Goal: Information Seeking & Learning: Learn about a topic

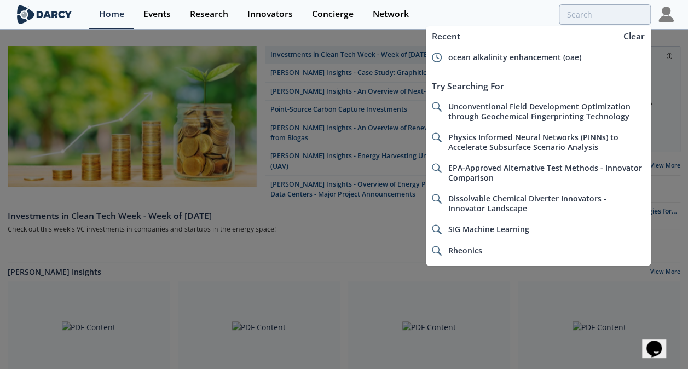
click at [543, 56] on span "ocean alkalinity enhancement (oae)" at bounding box center [514, 57] width 133 height 10
type input "ocean alkalinity enhancement (oae)"
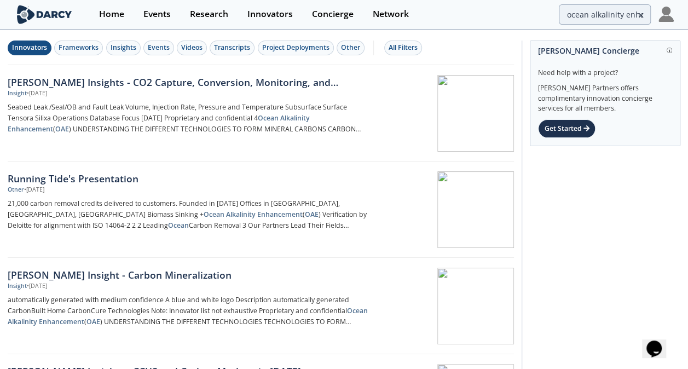
click at [27, 47] on div "Innovators" at bounding box center [29, 48] width 35 height 10
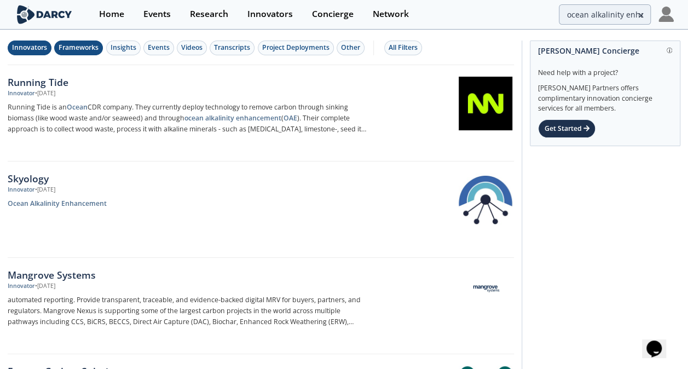
click at [82, 43] on div "Frameworks" at bounding box center [79, 48] width 40 height 10
click at [33, 48] on div "Innovators" at bounding box center [29, 48] width 35 height 10
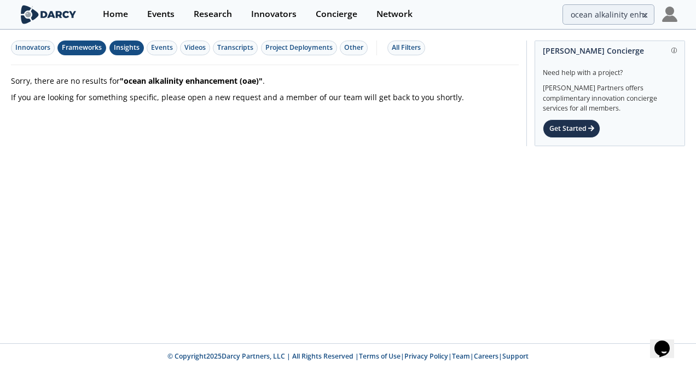
click at [124, 50] on div "Insights" at bounding box center [127, 48] width 26 height 10
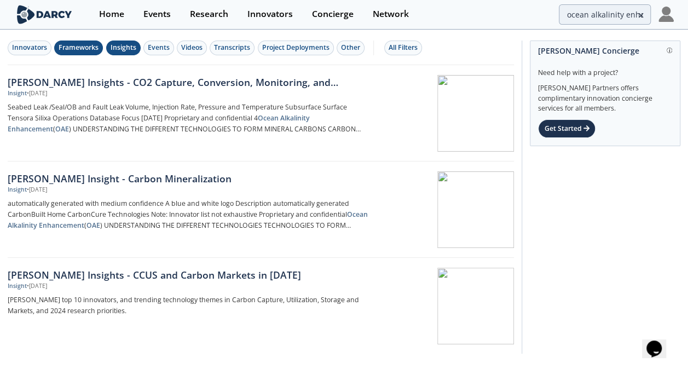
click at [82, 44] on div "Frameworks" at bounding box center [79, 48] width 40 height 10
click at [124, 48] on div "Insights" at bounding box center [124, 48] width 26 height 10
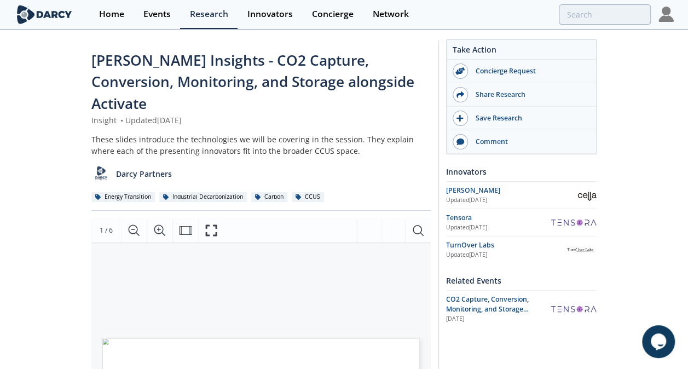
scroll to position [328, 0]
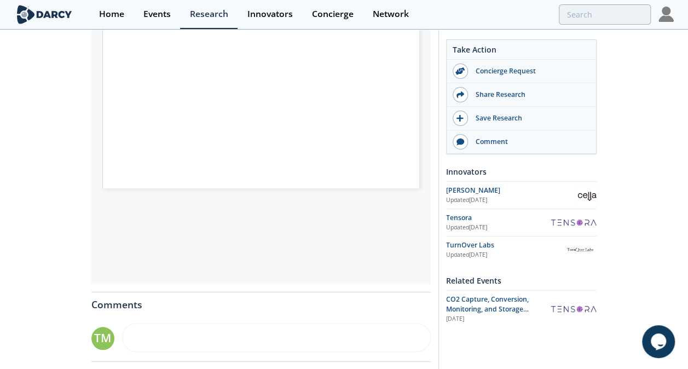
drag, startPoint x: 50, startPoint y: 230, endPoint x: 53, endPoint y: 237, distance: 7.3
click at [53, 237] on div "Darcy Insights - CO2 Capture, Conversion, Monitoring, and Storage alongside Act…" at bounding box center [344, 114] width 688 height 825
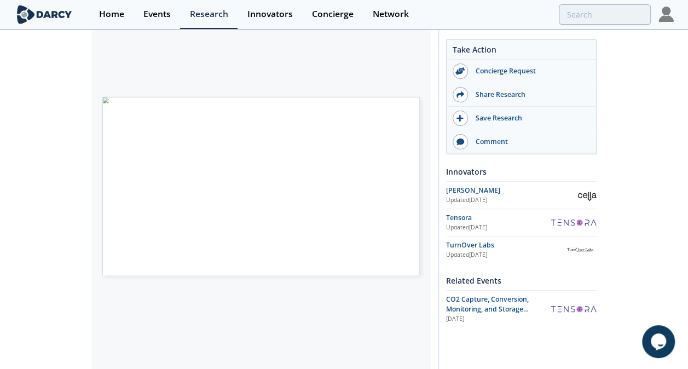
scroll to position [239, 0]
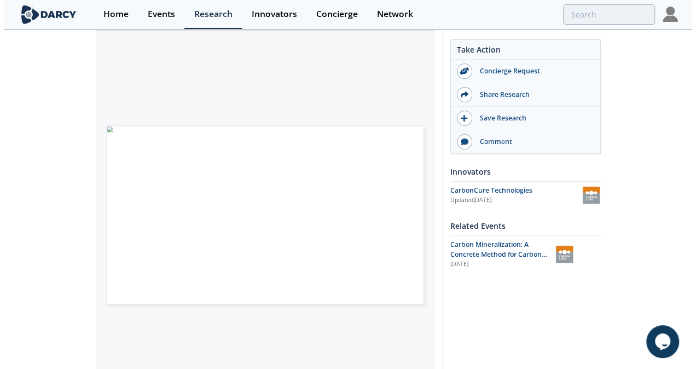
scroll to position [55, 0]
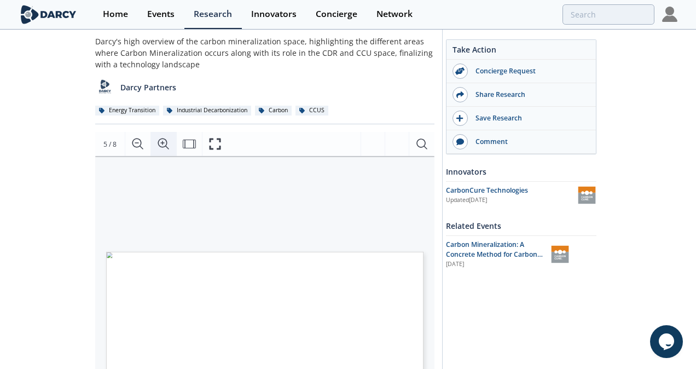
click at [161, 142] on icon "Zoom In" at bounding box center [163, 144] width 11 height 11
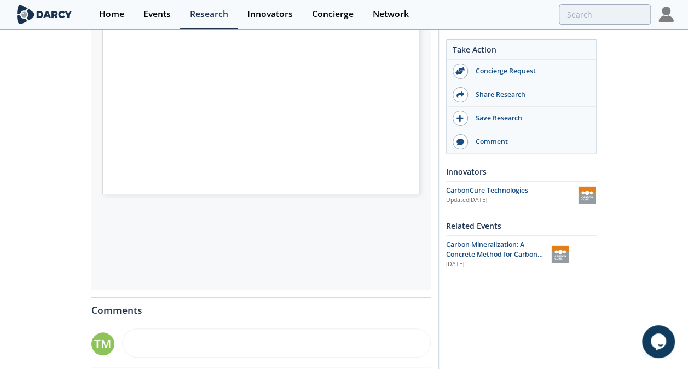
scroll to position [261, 0]
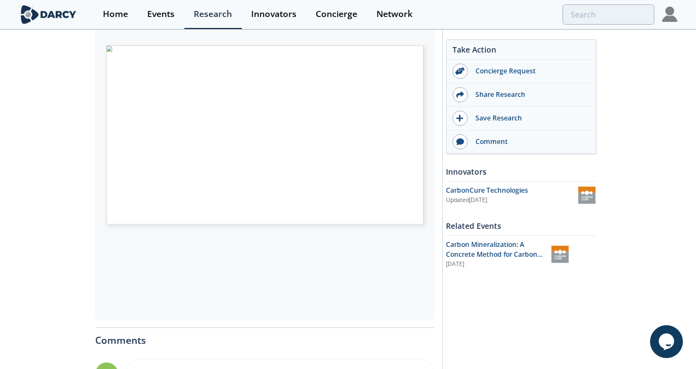
click at [167, 184] on span "Page 6" at bounding box center [324, 238] width 421 height 223
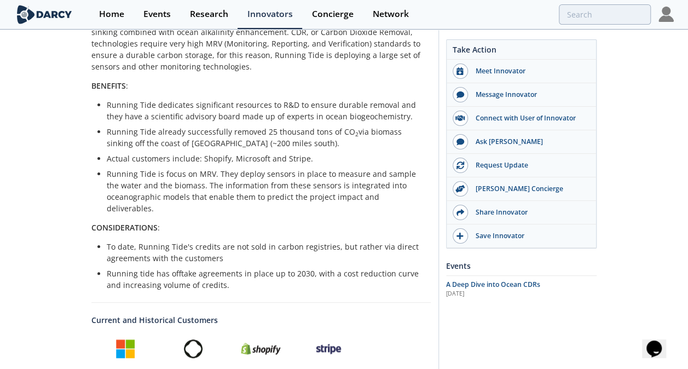
scroll to position [274, 0]
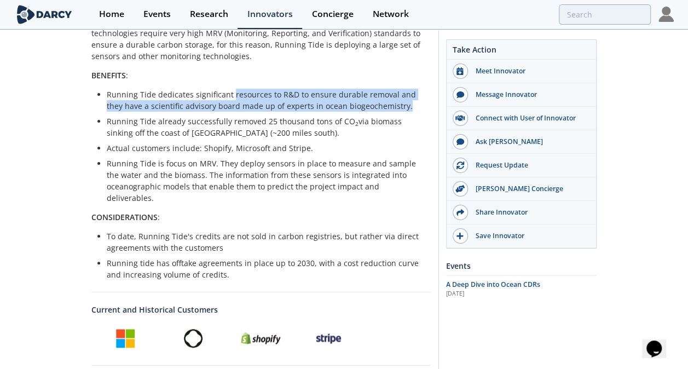
drag, startPoint x: 230, startPoint y: 93, endPoint x: 409, endPoint y: 103, distance: 179.3
click at [409, 103] on li "Running Tide dedicates significant resources to R&D to ensure durable removal a…" at bounding box center [265, 100] width 316 height 23
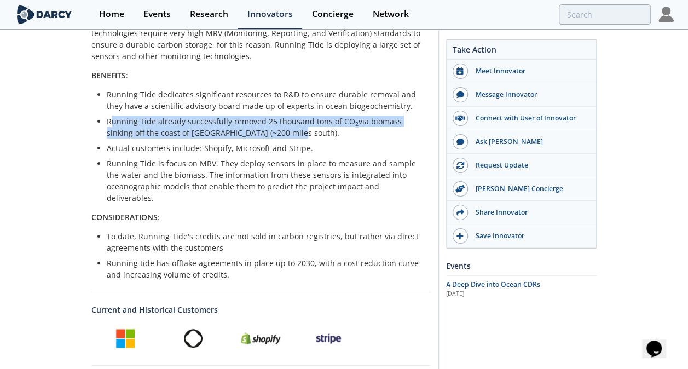
drag, startPoint x: 111, startPoint y: 119, endPoint x: 422, endPoint y: 134, distance: 310.8
click at [422, 134] on li "Running Tide already successfully removed 25 thousand tons of CO 2 via biomass …" at bounding box center [265, 127] width 316 height 23
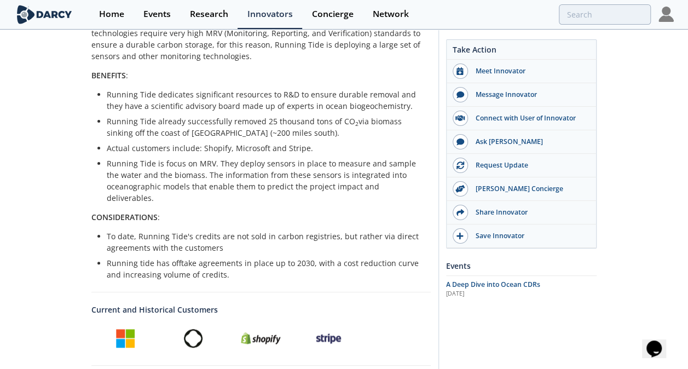
click at [142, 166] on li "Running Tide is focus on MRV. They deploy sensors in place to measure and sampl…" at bounding box center [265, 181] width 316 height 46
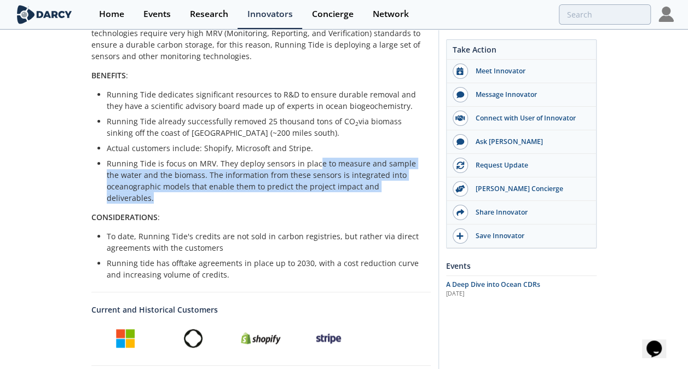
drag, startPoint x: 312, startPoint y: 163, endPoint x: 419, endPoint y: 188, distance: 110.1
click at [419, 188] on li "Running Tide is focus on MRV. They deploy sensors in place to measure and sampl…" at bounding box center [265, 181] width 316 height 46
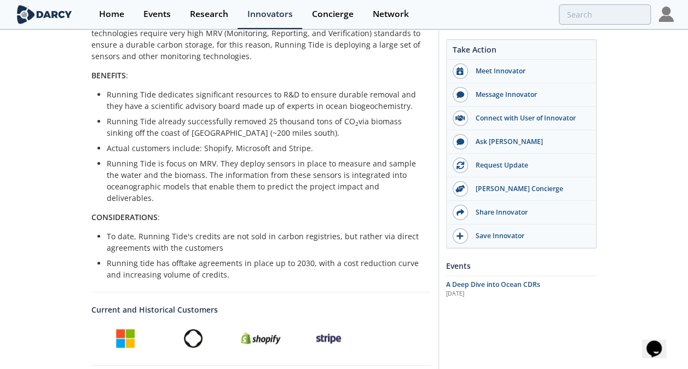
click at [257, 213] on div "Running Tide is an Ocean CDR company that generates carbon removal credits via …" at bounding box center [260, 142] width 339 height 276
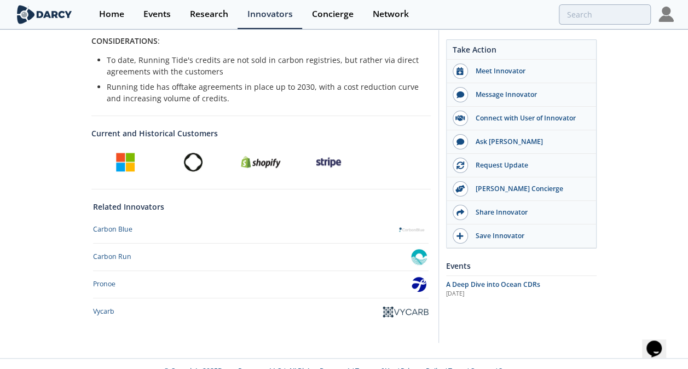
scroll to position [451, 0]
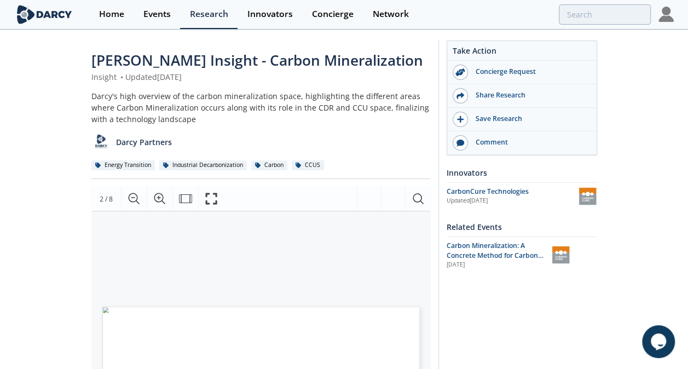
click at [668, 20] on img at bounding box center [666, 14] width 15 height 15
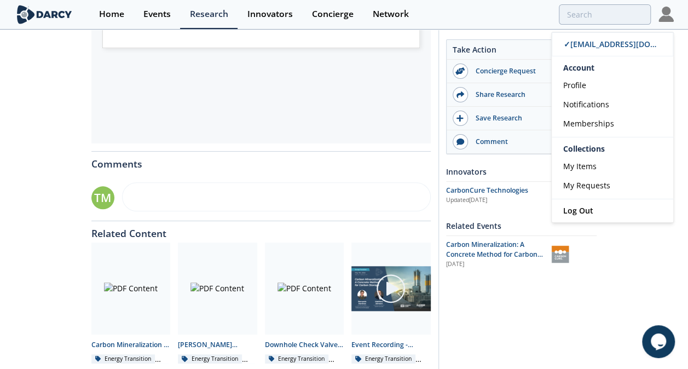
scroll to position [480, 0]
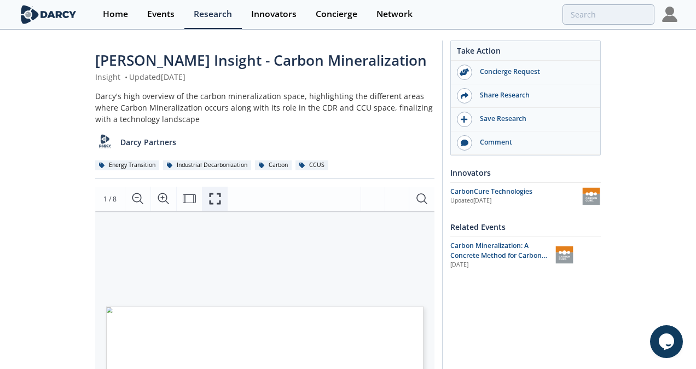
click at [218, 200] on icon "Fullscreen" at bounding box center [215, 198] width 13 height 13
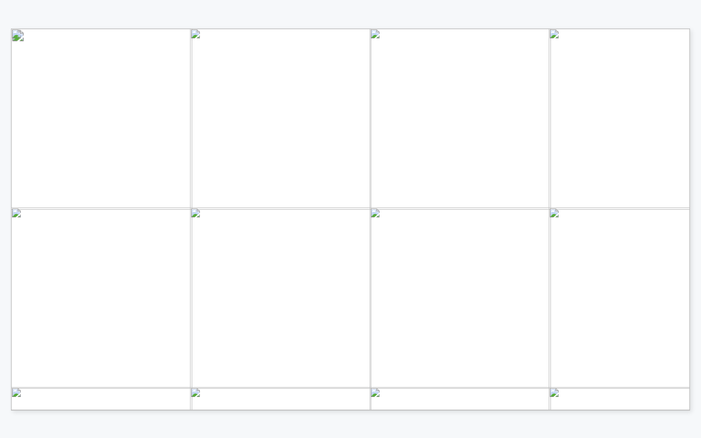
click at [626, 136] on span "Master Framework" at bounding box center [630, 137] width 66 height 5
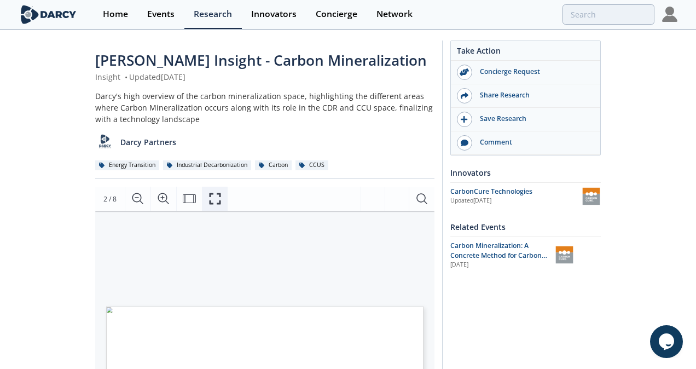
drag, startPoint x: 231, startPoint y: 203, endPoint x: 218, endPoint y: 203, distance: 13.1
click at [230, 203] on div "Page Go to Page 2 of 8 2 / 8" at bounding box center [264, 199] width 339 height 24
click at [211, 203] on icon "Fullscreen" at bounding box center [215, 198] width 11 height 11
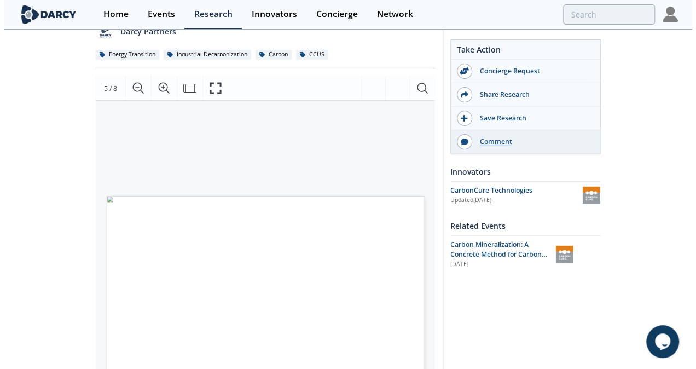
scroll to position [55, 0]
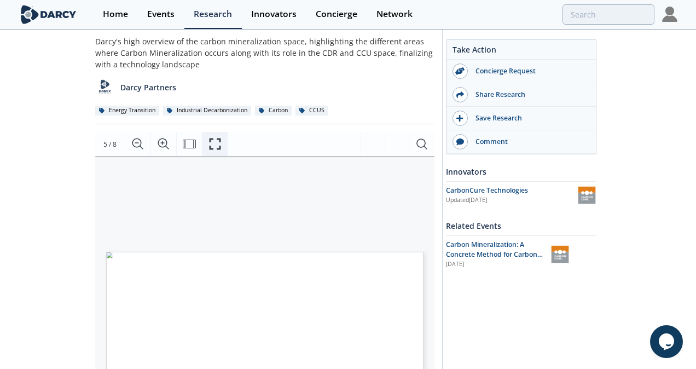
drag, startPoint x: 216, startPoint y: 141, endPoint x: 218, endPoint y: 185, distance: 43.9
click at [216, 141] on icon "Fullscreen" at bounding box center [215, 143] width 13 height 13
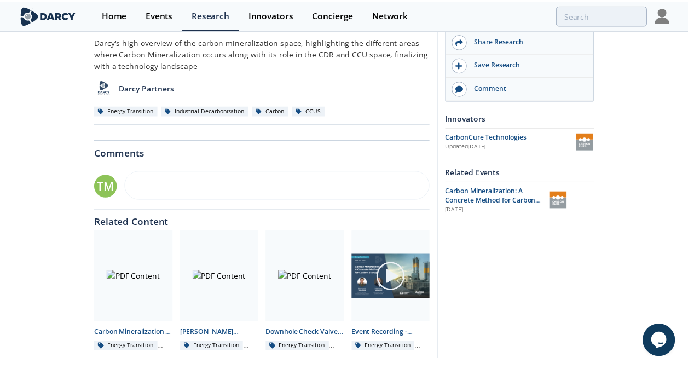
scroll to position [0, 0]
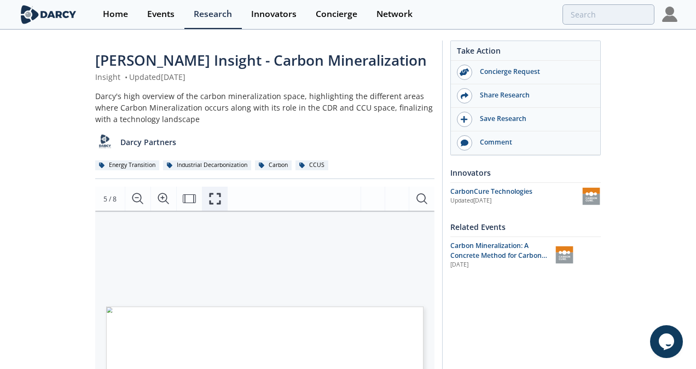
click at [215, 197] on icon "Fullscreen" at bounding box center [215, 198] width 13 height 13
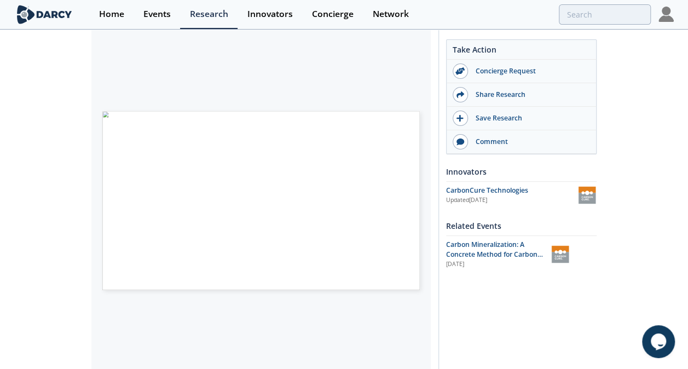
scroll to position [274, 0]
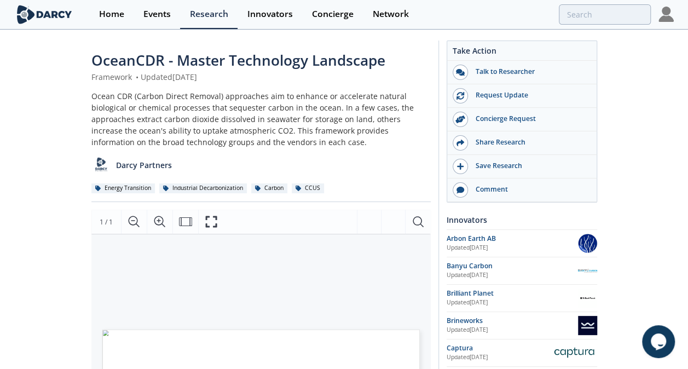
scroll to position [219, 0]
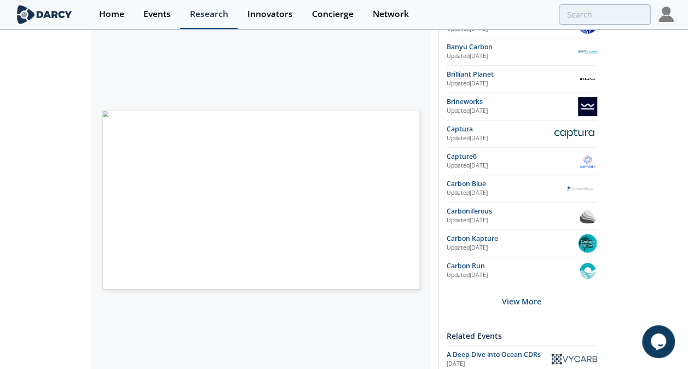
drag, startPoint x: 267, startPoint y: 12, endPoint x: 208, endPoint y: 13, distance: 59.1
click at [267, 12] on div "Innovators" at bounding box center [269, 14] width 45 height 9
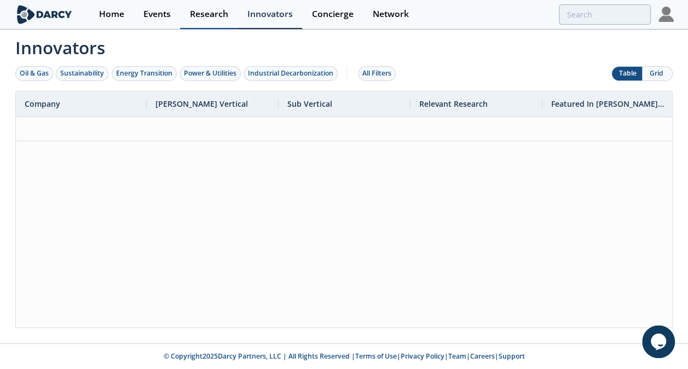
click at [208, 13] on div "Research" at bounding box center [209, 14] width 38 height 9
